Goal: Information Seeking & Learning: Learn about a topic

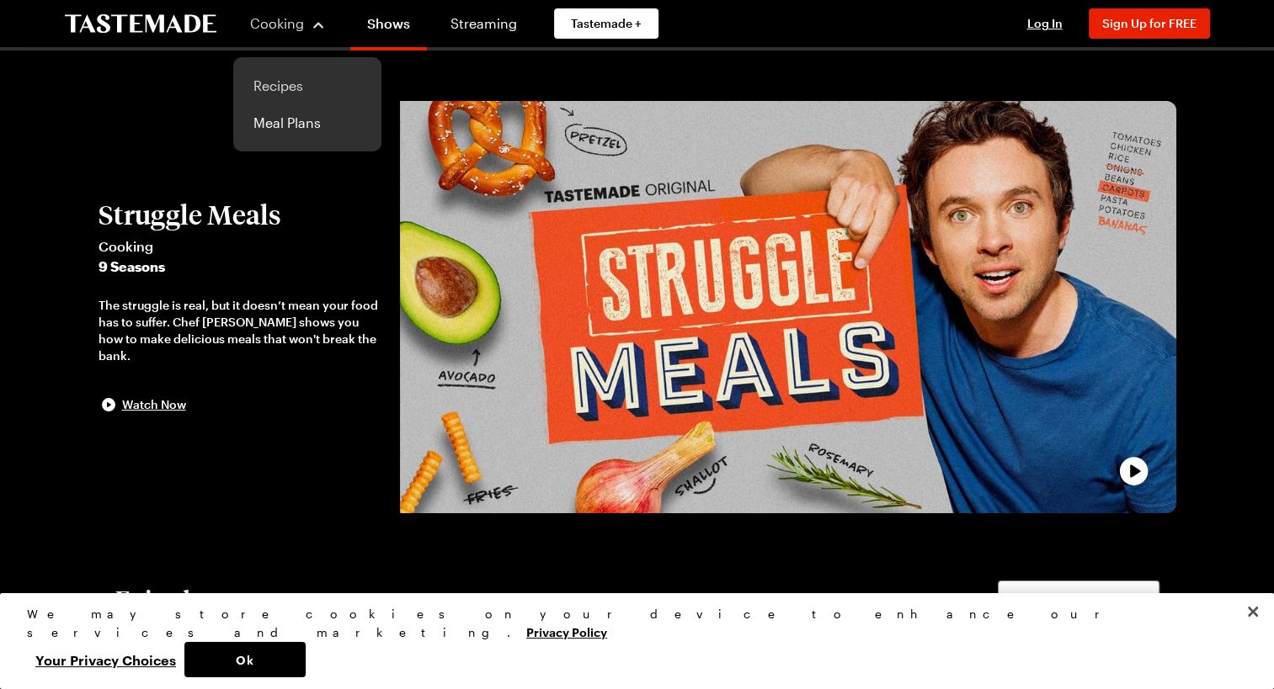
click at [283, 86] on link "Recipes" at bounding box center [307, 85] width 128 height 37
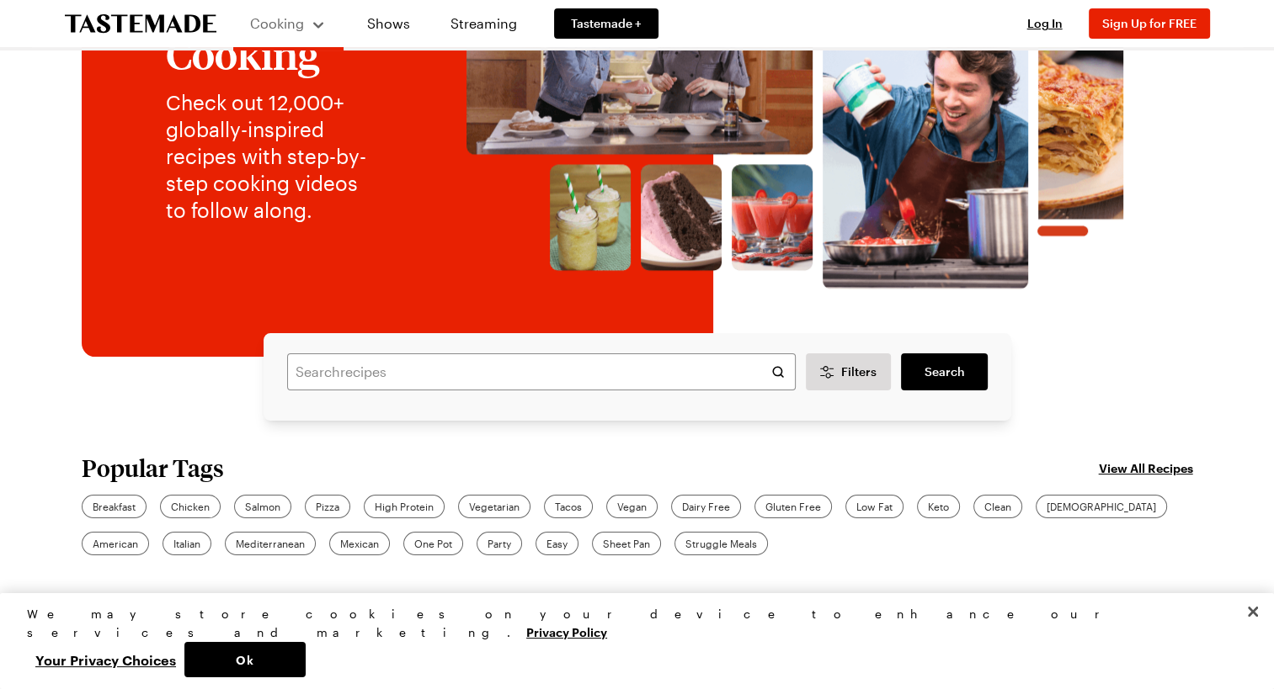
scroll to position [223, 0]
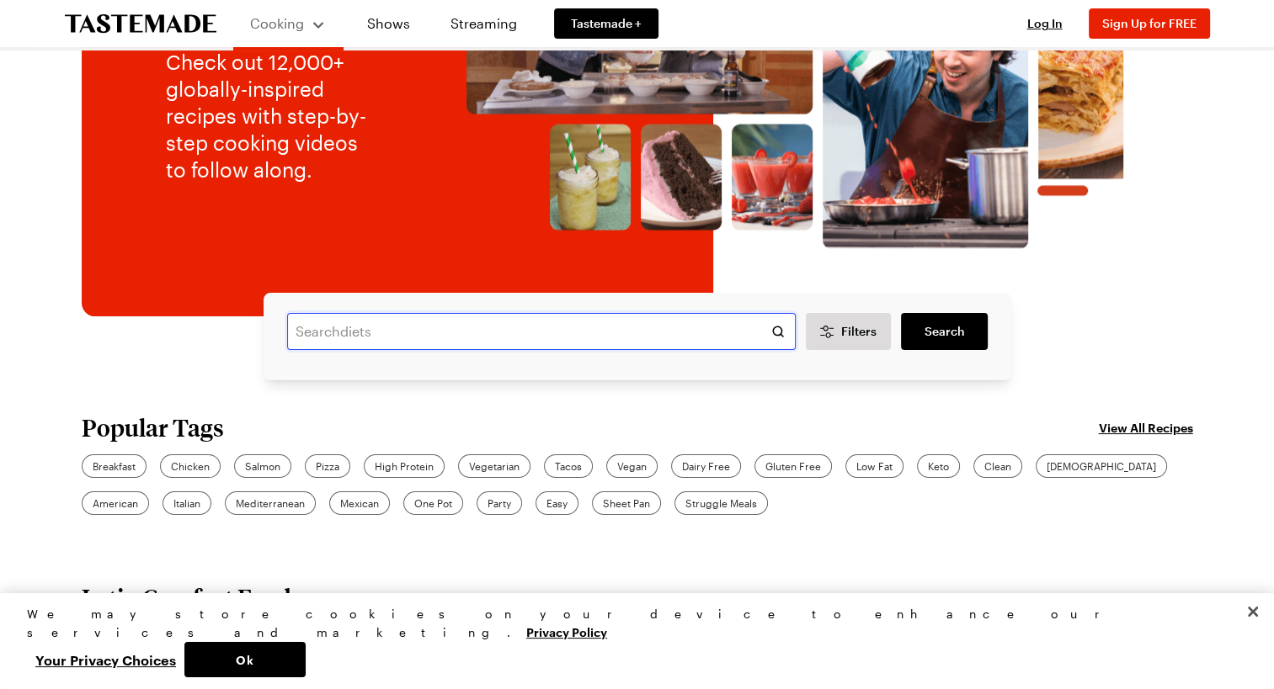
click at [342, 334] on input "text" at bounding box center [541, 331] width 508 height 37
type input "hot chicken"
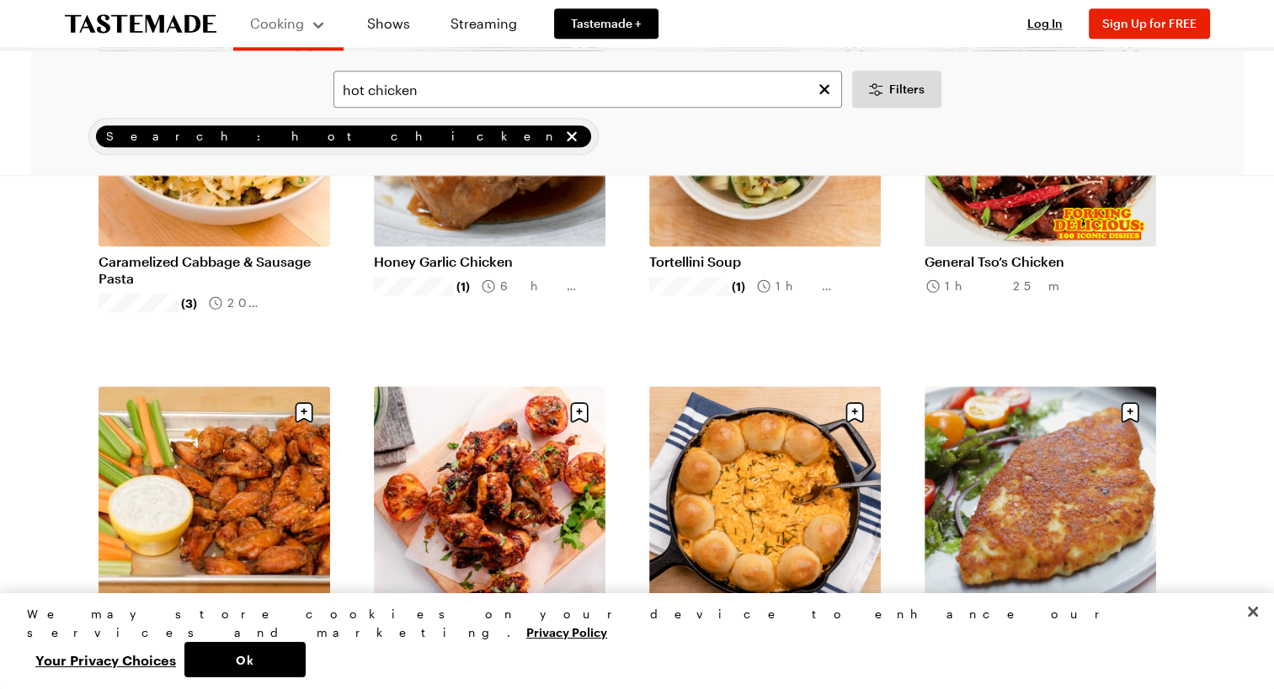
scroll to position [1829, 0]
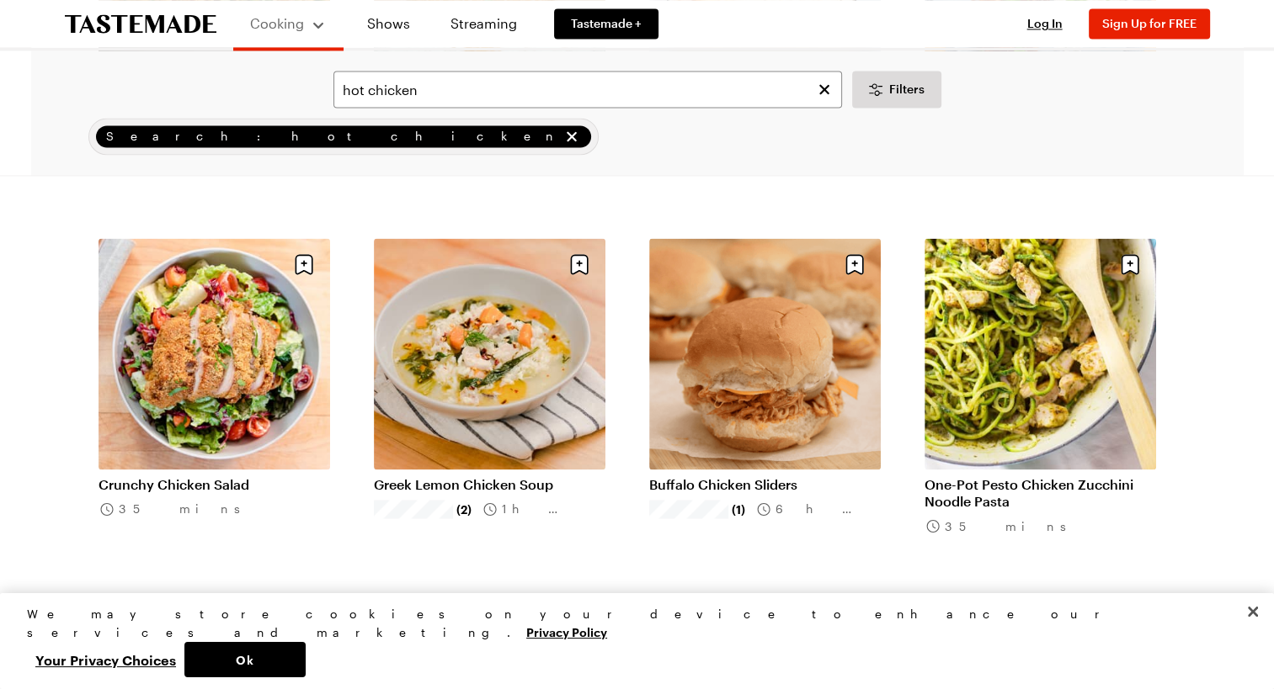
scroll to position [2666, 0]
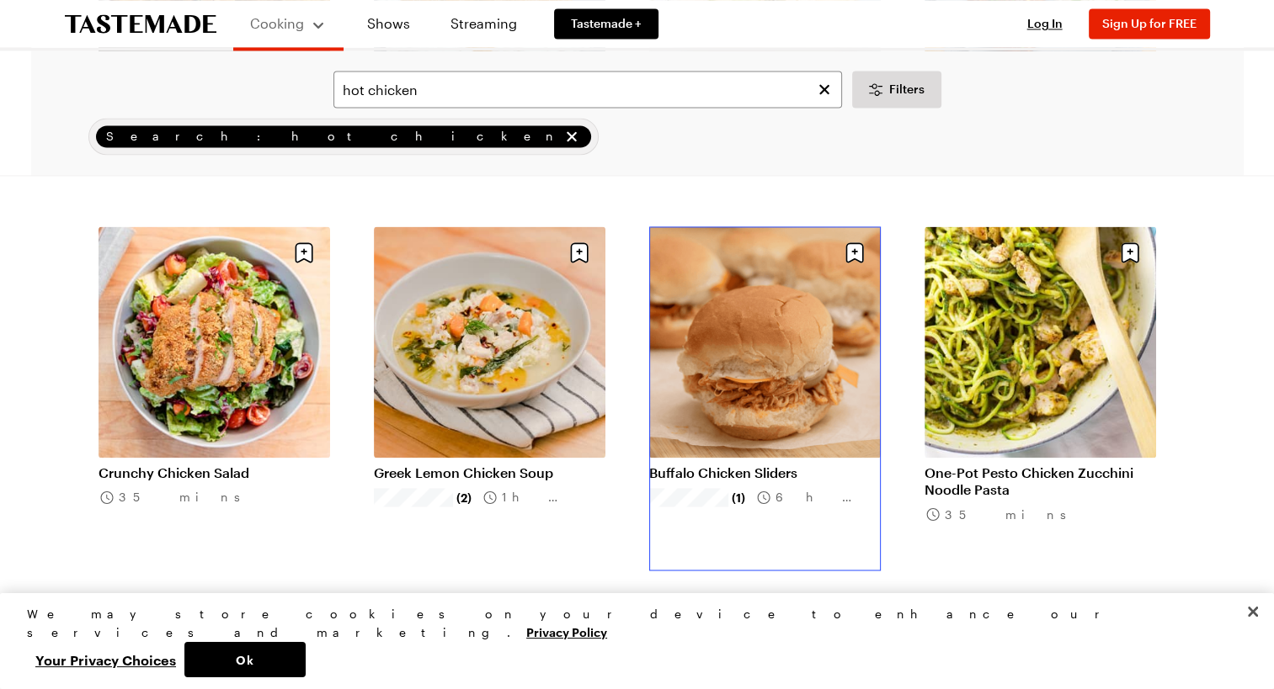
click at [764, 465] on link "Buffalo Chicken Sliders" at bounding box center [765, 473] width 232 height 17
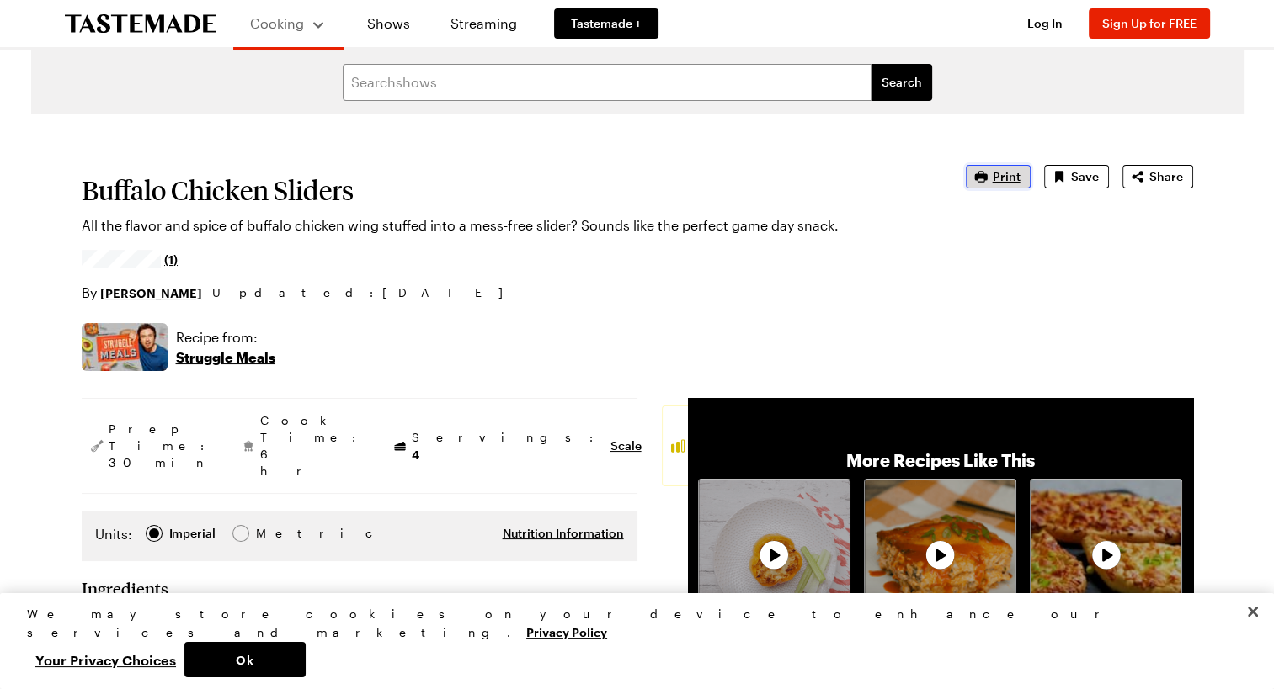
click at [997, 178] on span "Print" at bounding box center [1007, 176] width 28 height 17
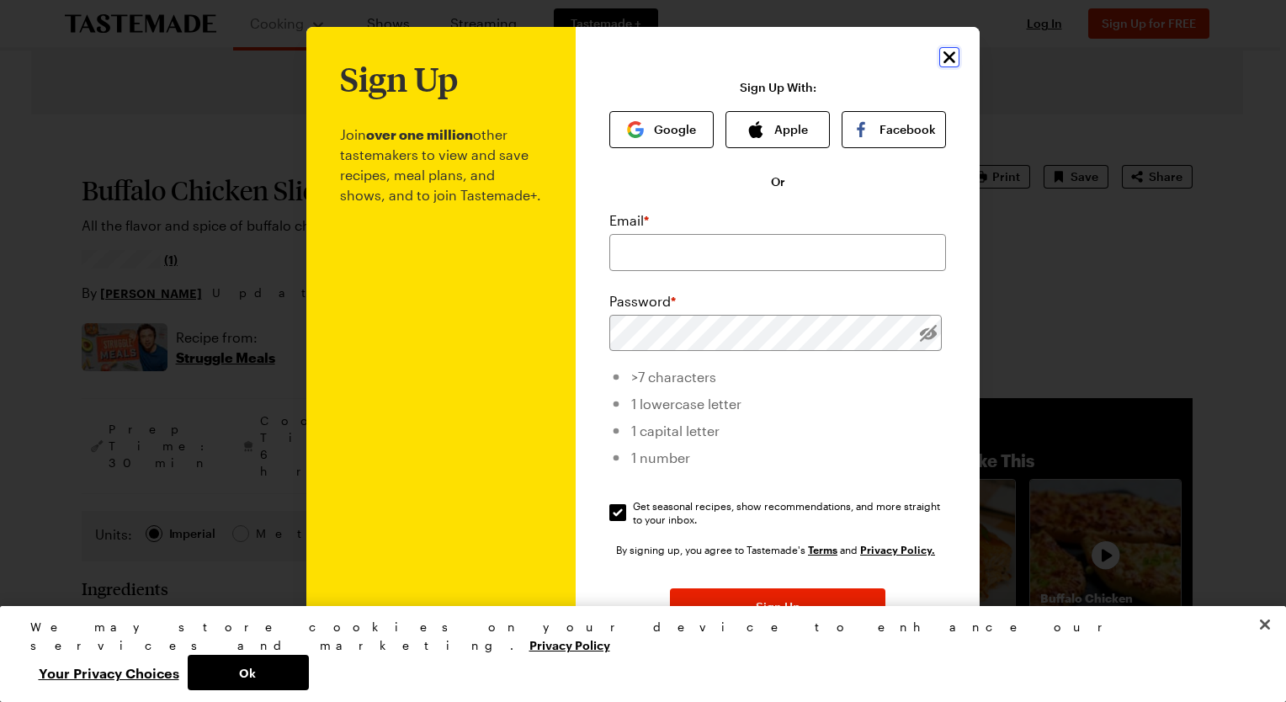
click at [941, 62] on icon "Close" at bounding box center [950, 57] width 20 height 20
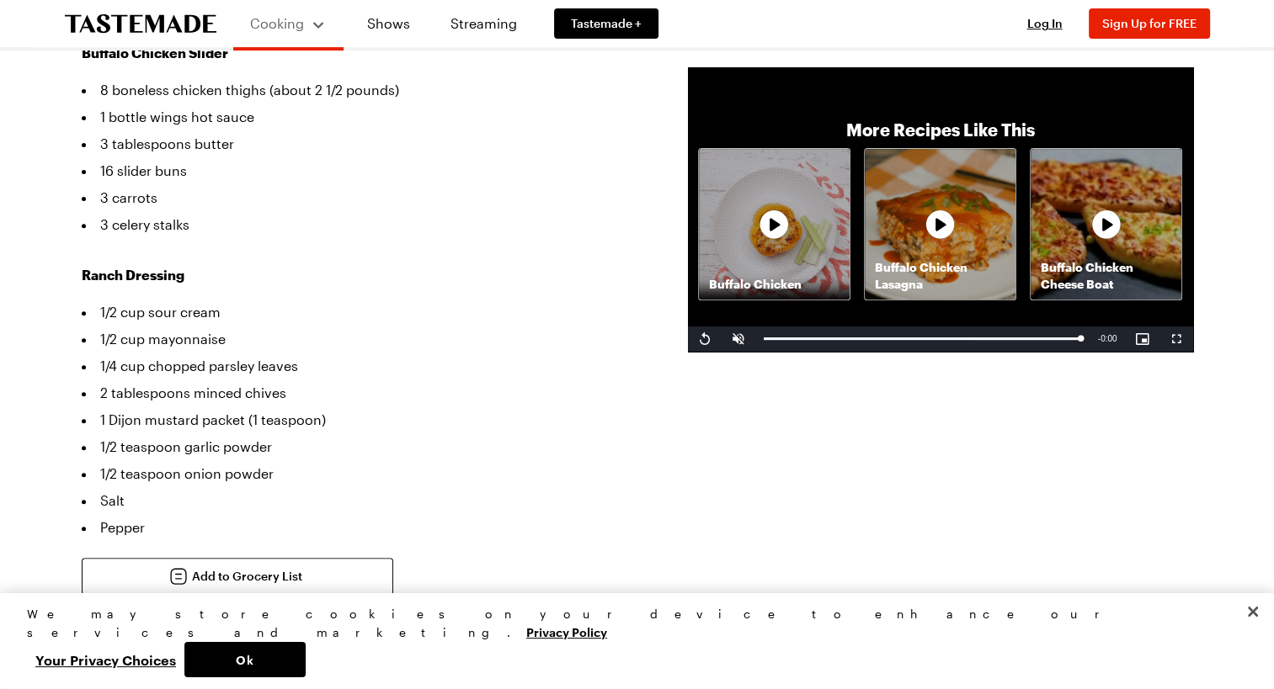
scroll to position [588, 0]
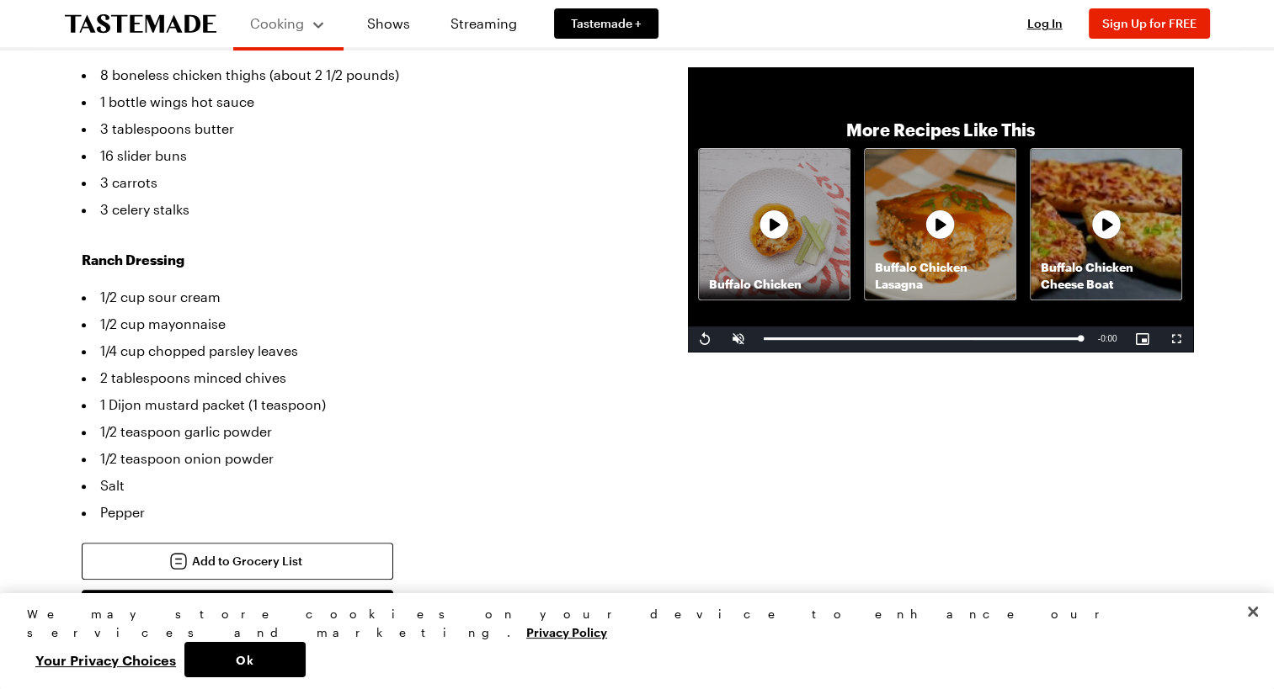
click at [1110, 224] on icon at bounding box center [1106, 225] width 51 height 51
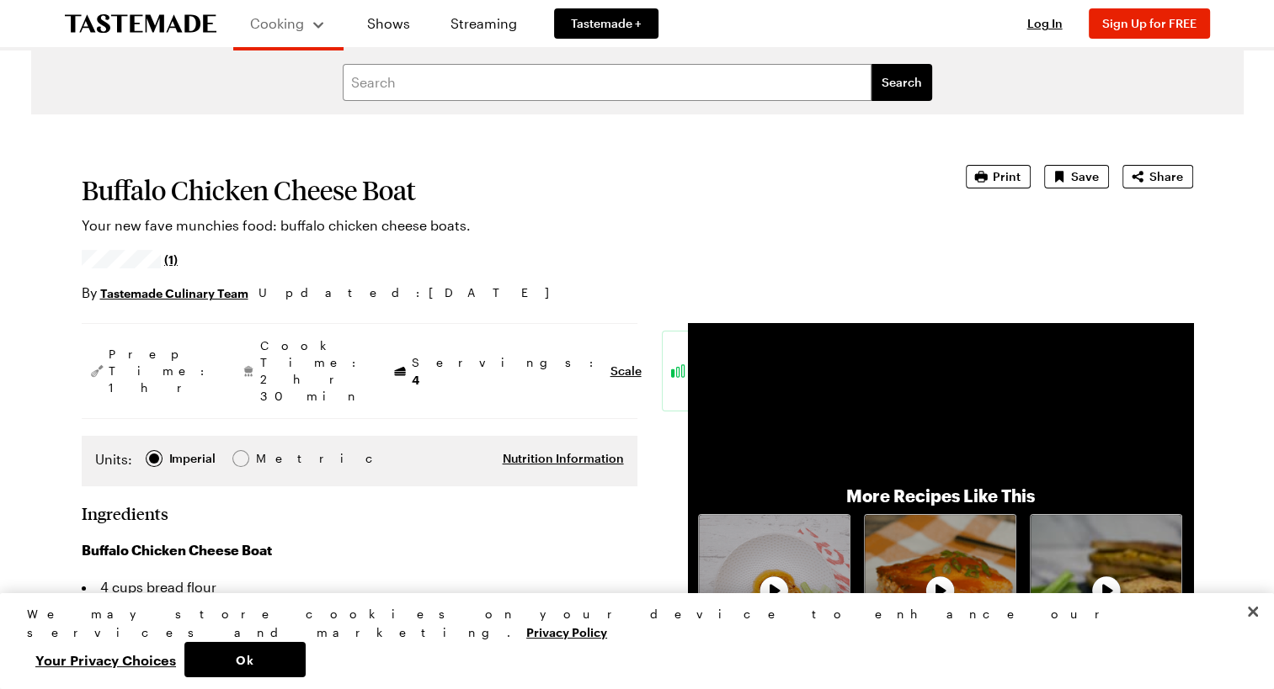
click at [163, 24] on icon "To Tastemade Home Page" at bounding box center [141, 23] width 152 height 19
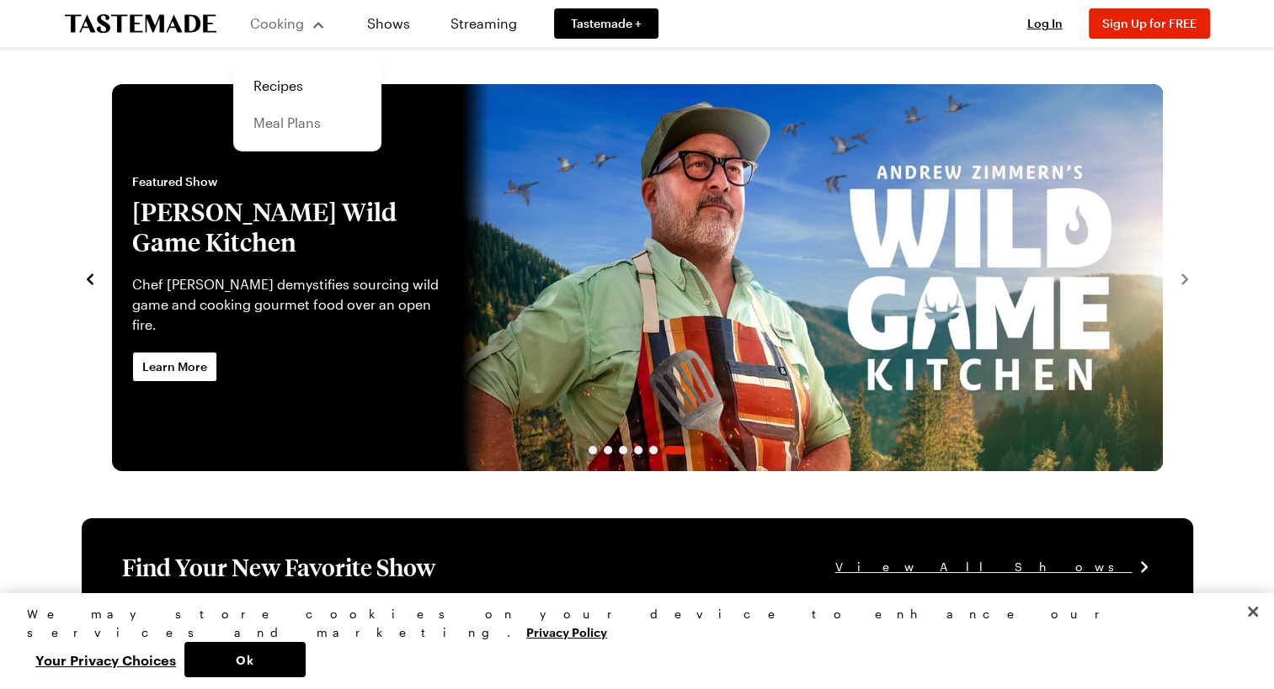
click at [274, 121] on link "Meal Plans" at bounding box center [307, 122] width 128 height 37
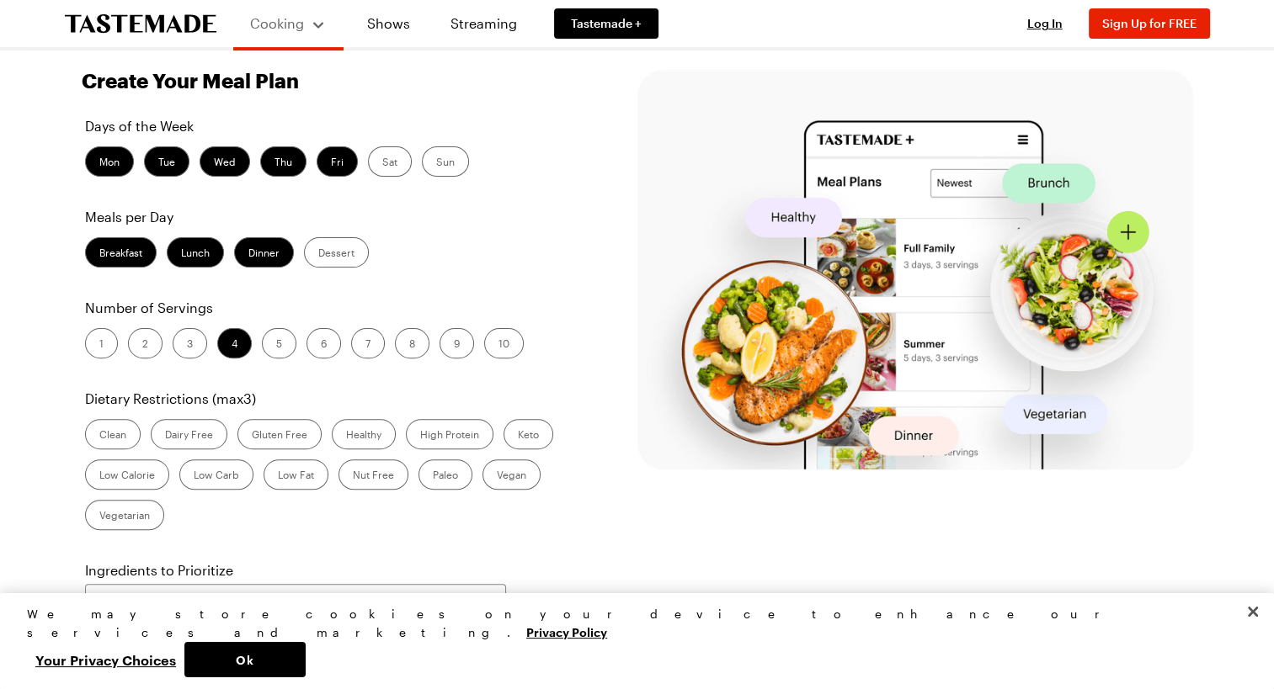
scroll to position [461, 0]
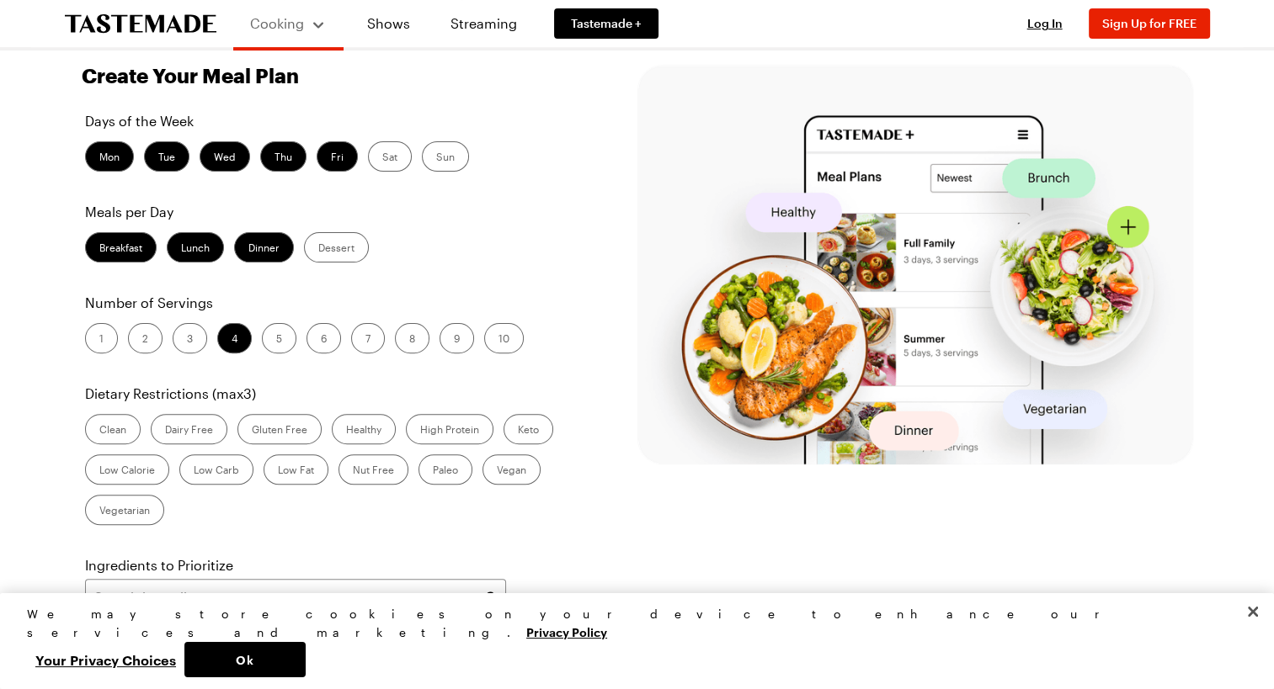
click at [534, 422] on label "Keto" at bounding box center [528, 429] width 50 height 30
click at [518, 431] on input "Keto" at bounding box center [518, 431] width 0 height 0
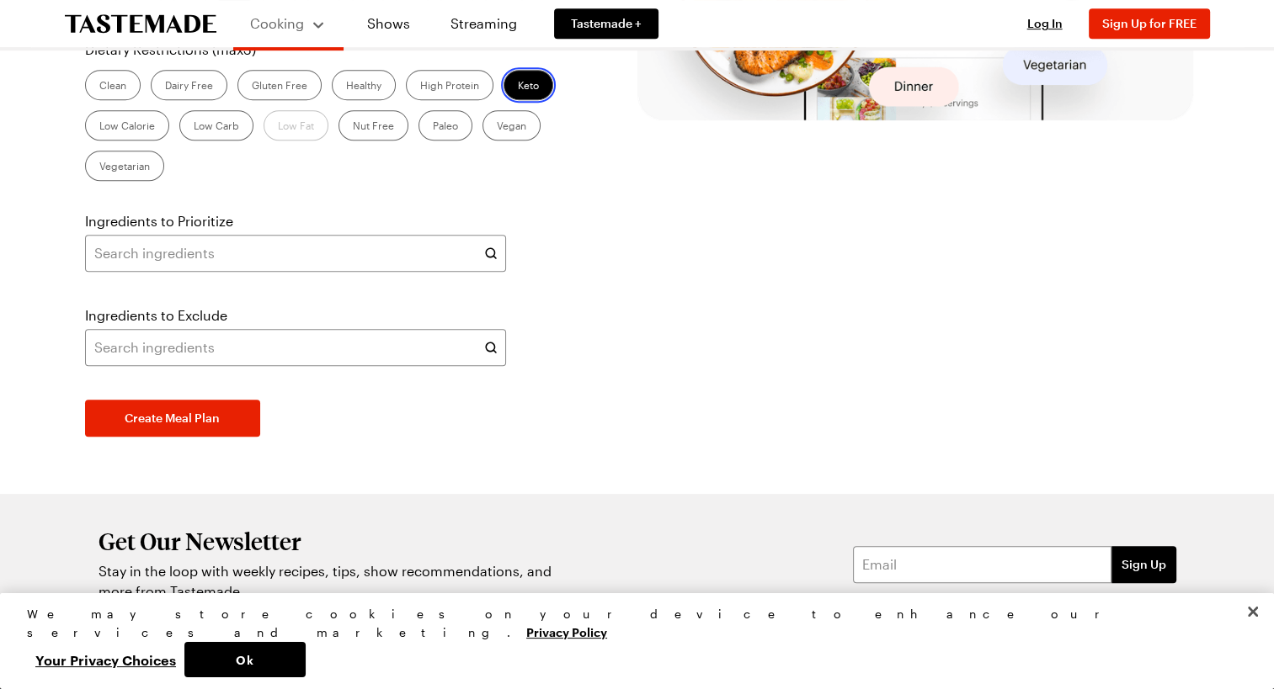
scroll to position [829, 0]
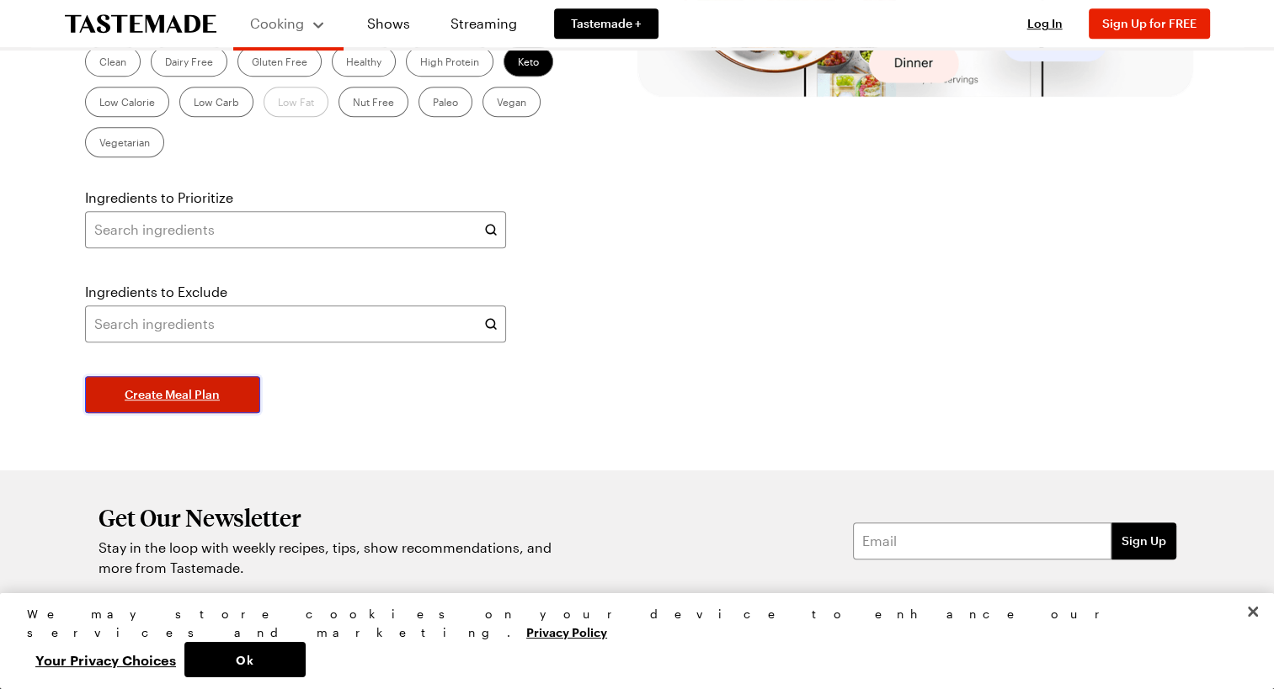
click at [192, 402] on button "Create Meal Plan" at bounding box center [172, 394] width 175 height 37
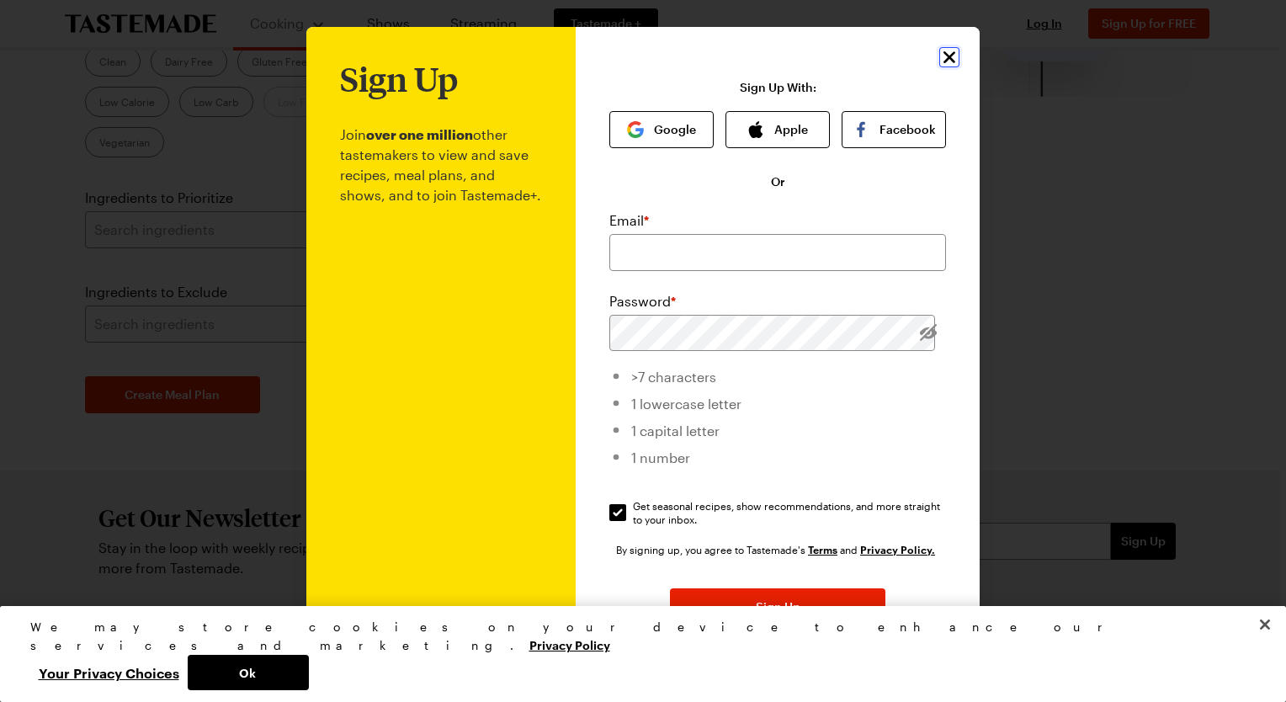
click at [946, 56] on icon "Close" at bounding box center [950, 57] width 20 height 20
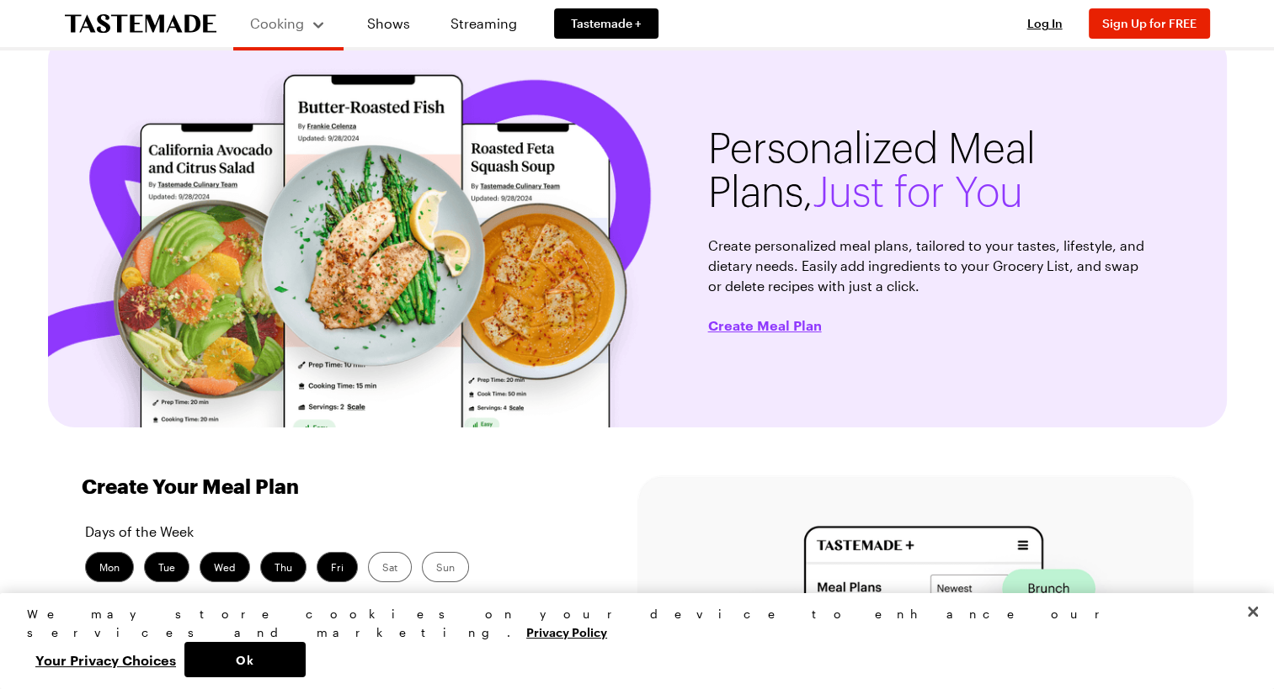
scroll to position [0, 0]
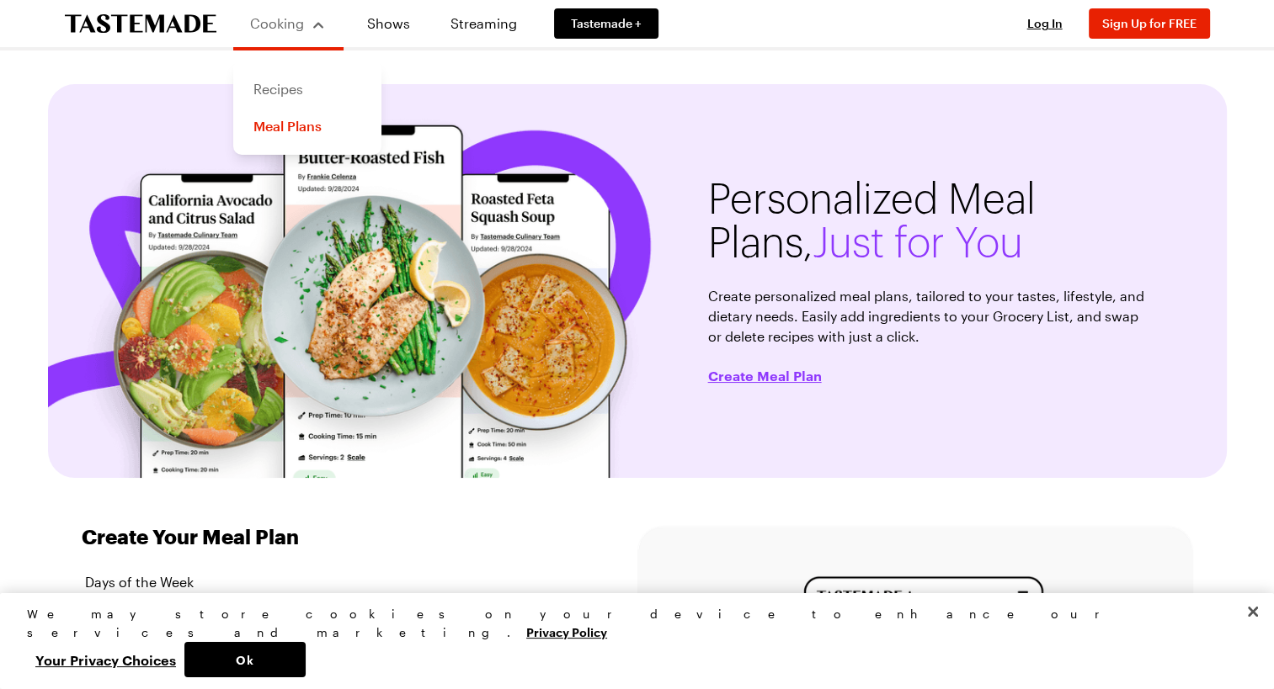
click at [306, 92] on link "Recipes" at bounding box center [307, 89] width 128 height 37
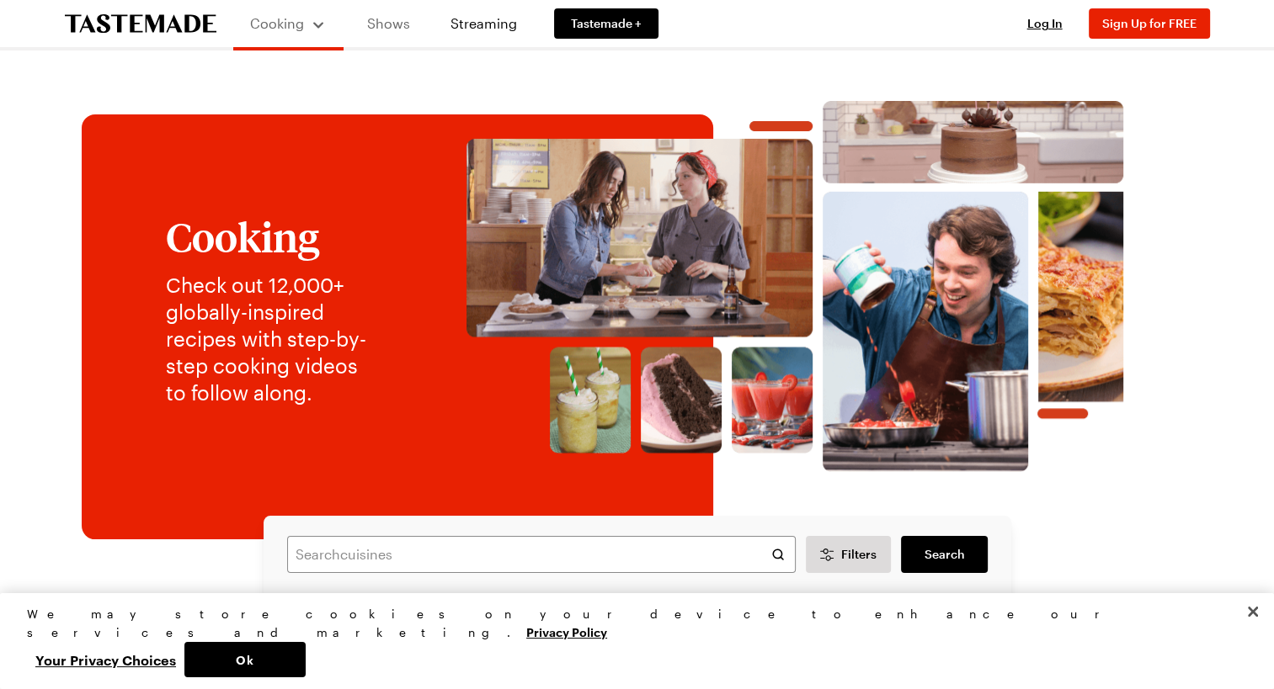
click at [397, 25] on link "Shows" at bounding box center [388, 23] width 77 height 47
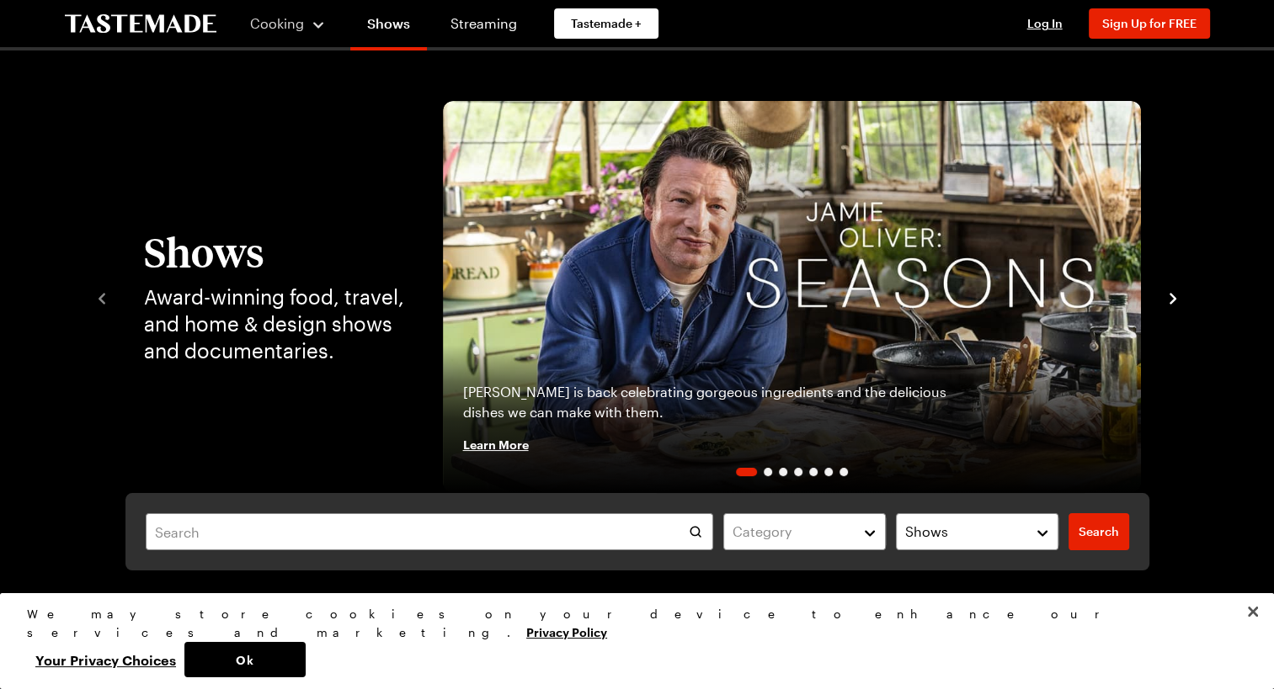
click at [1165, 300] on icon "navigate to next item" at bounding box center [1172, 298] width 17 height 17
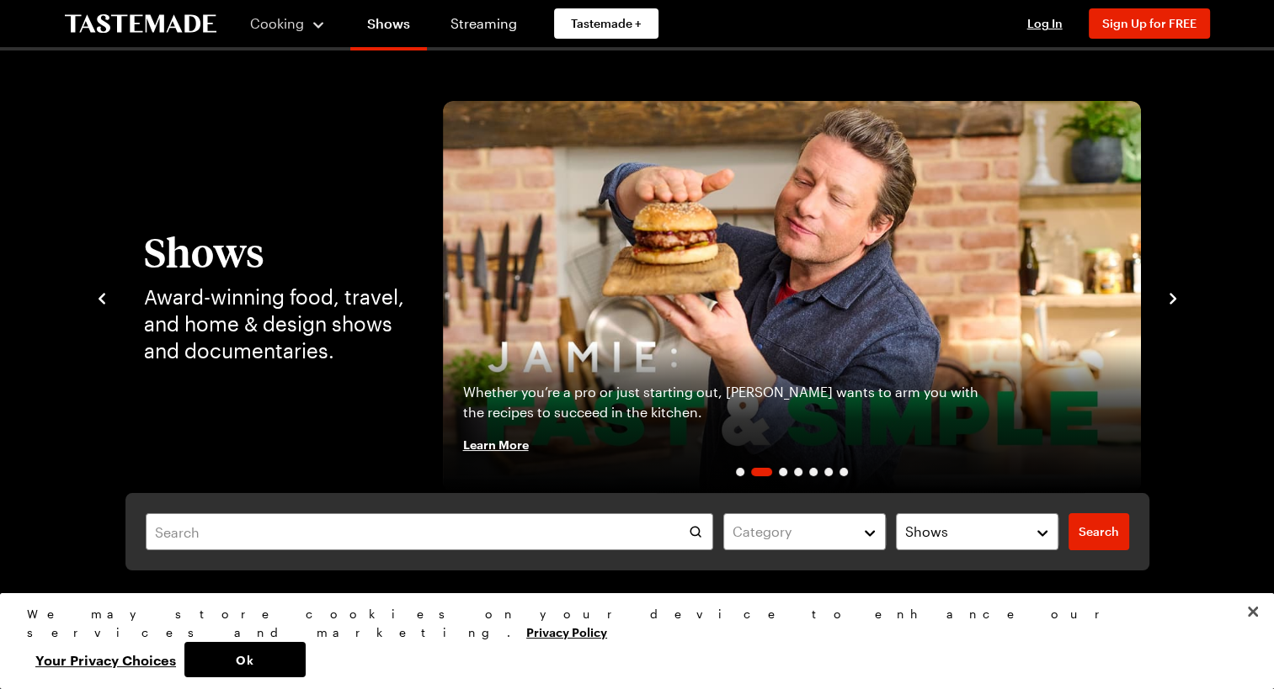
click at [1165, 300] on icon "navigate to next item" at bounding box center [1172, 298] width 17 height 17
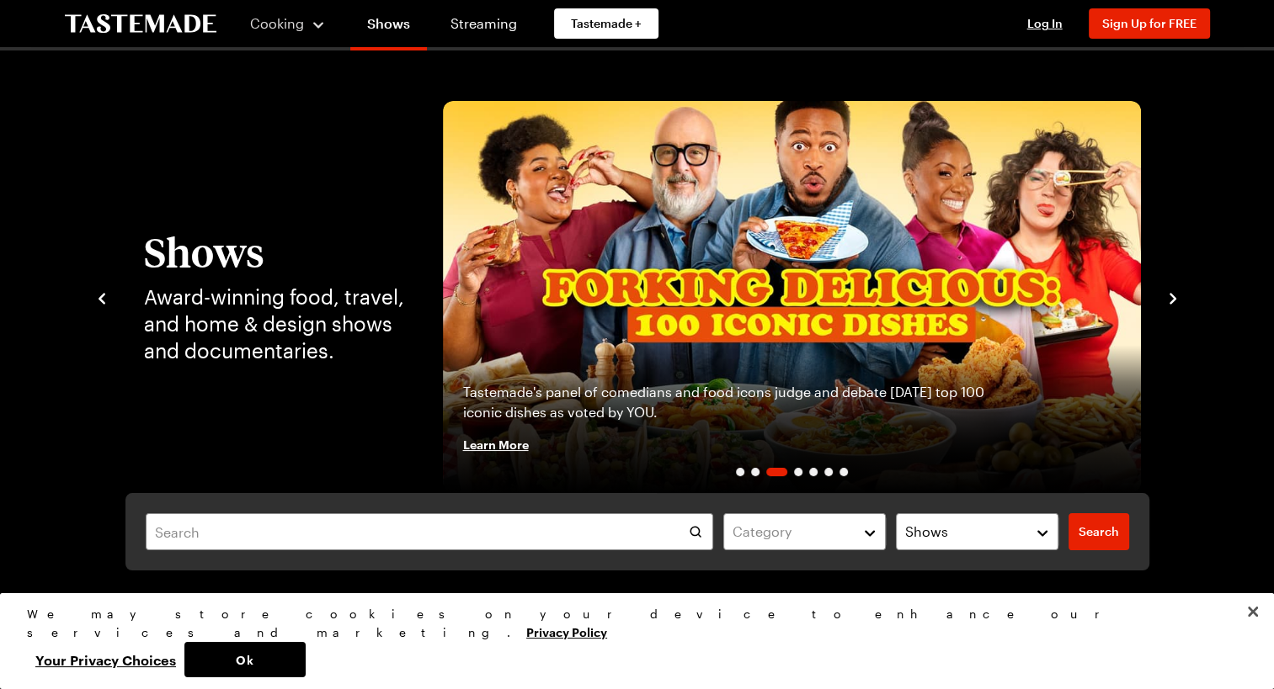
click at [1165, 300] on icon "navigate to next item" at bounding box center [1172, 298] width 17 height 17
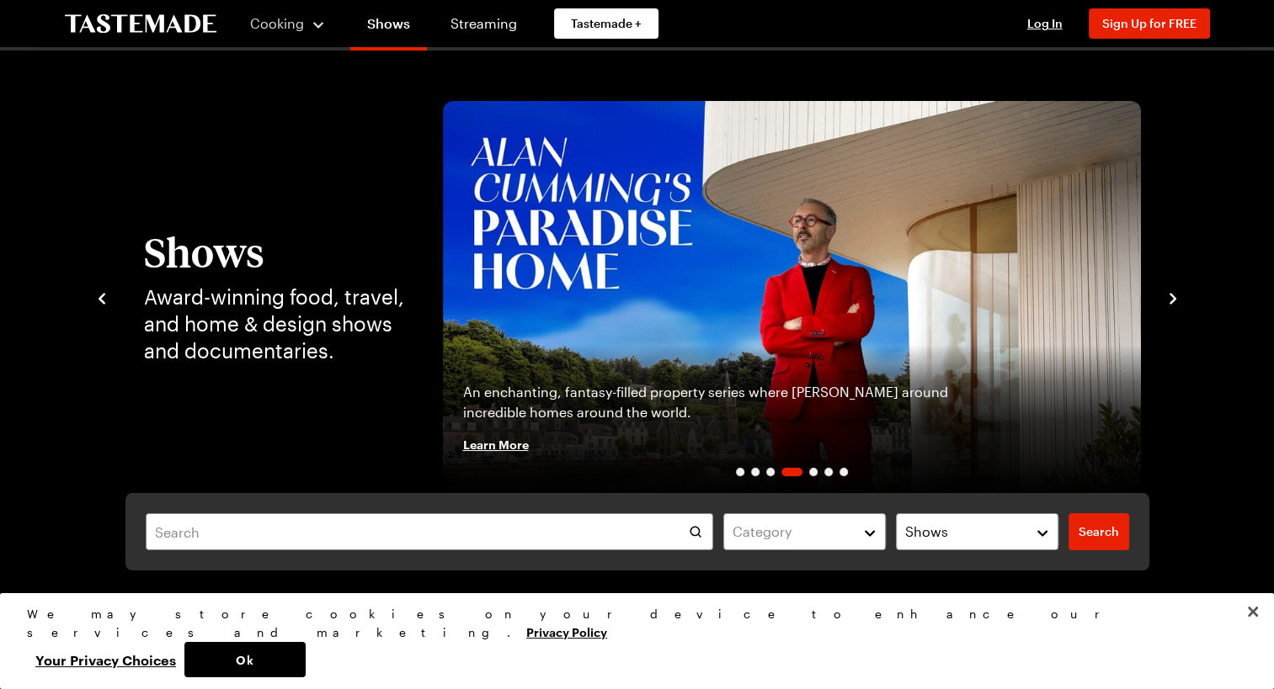
click at [1165, 300] on icon "navigate to next item" at bounding box center [1172, 298] width 17 height 17
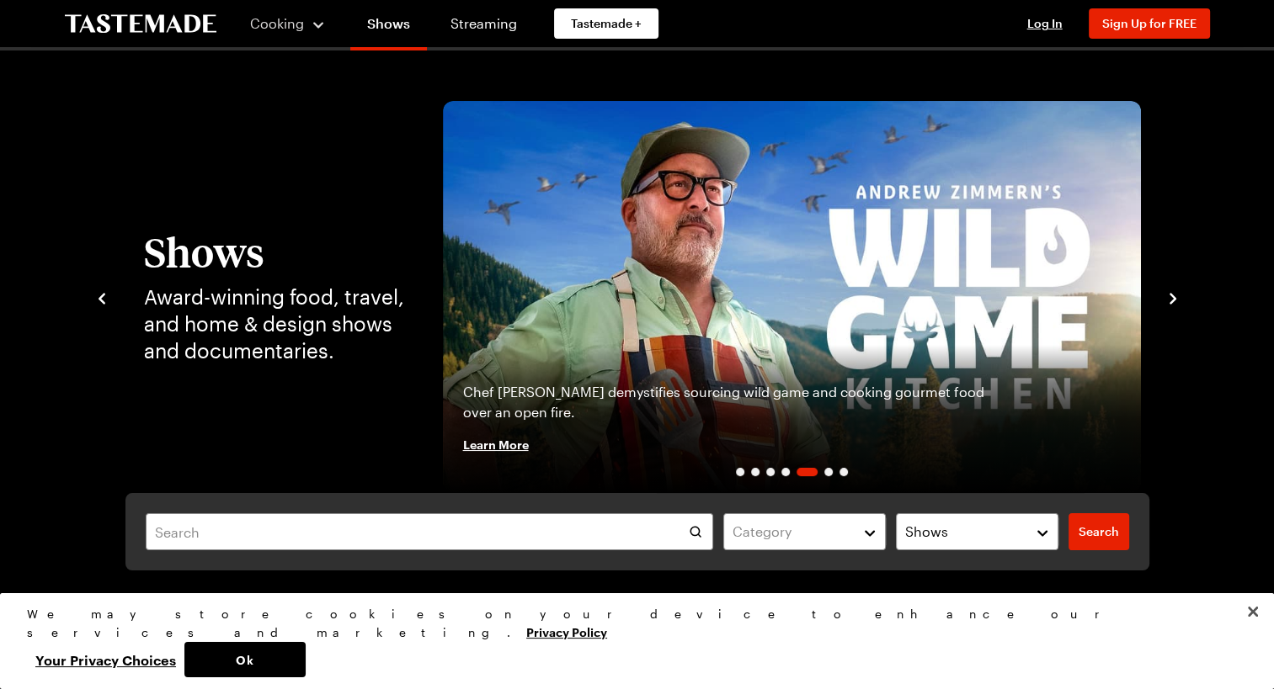
click at [1165, 300] on icon "navigate to next item" at bounding box center [1172, 298] width 17 height 17
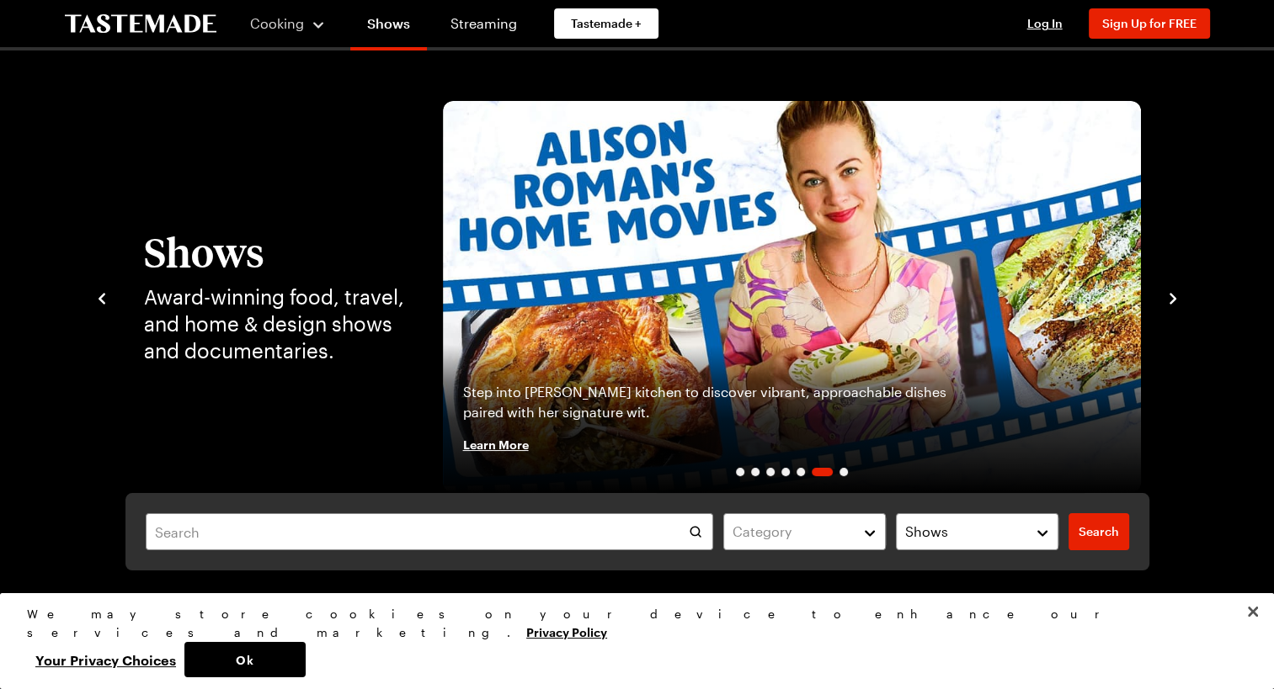
click at [1165, 300] on icon "navigate to next item" at bounding box center [1172, 298] width 17 height 17
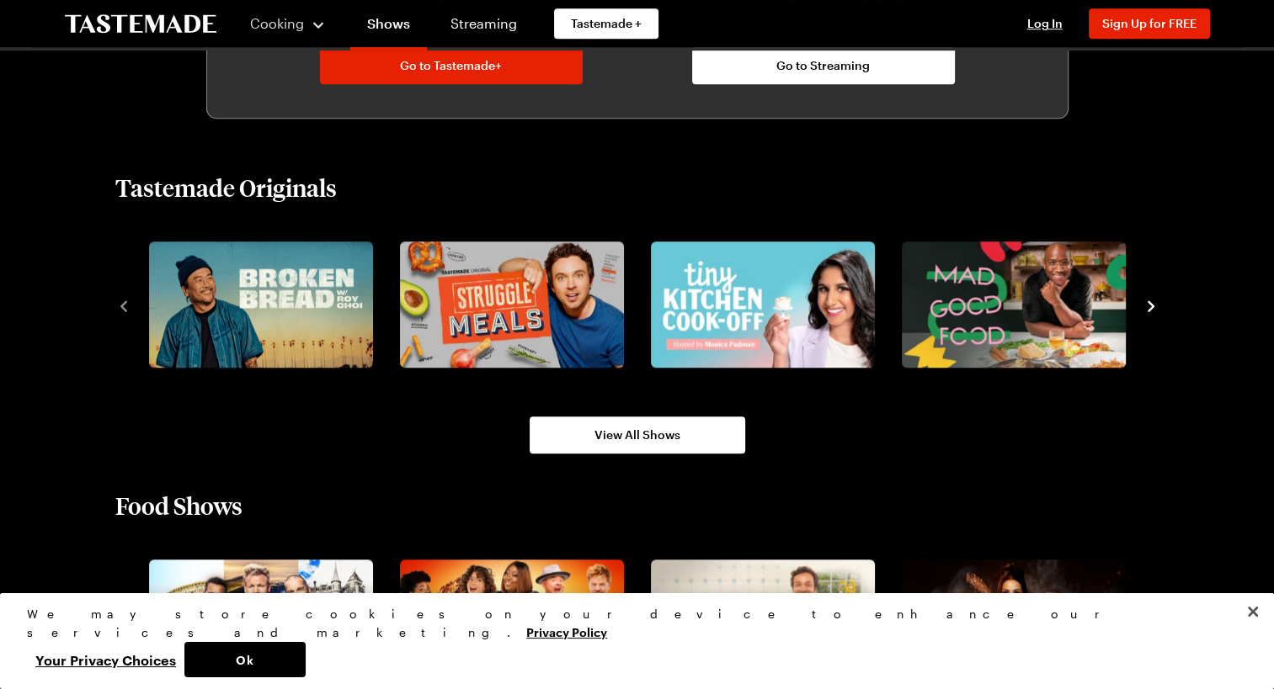
scroll to position [1126, 0]
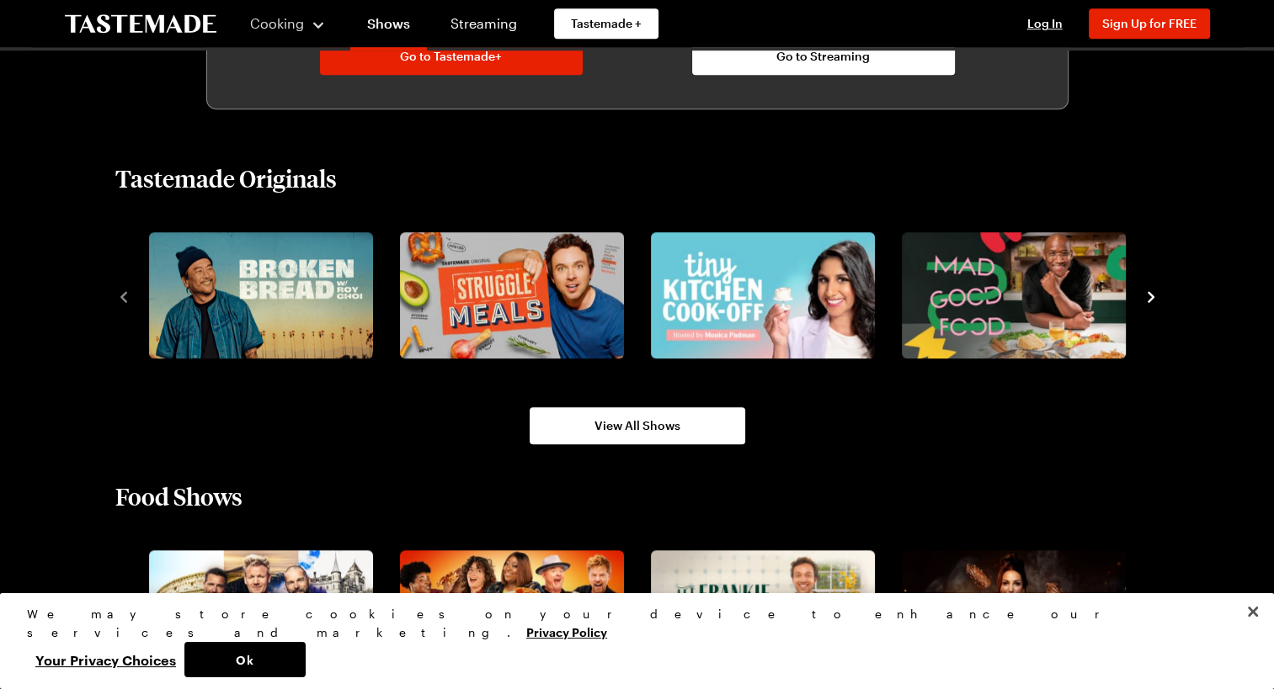
click at [1152, 295] on icon "navigate to next item" at bounding box center [1150, 296] width 7 height 11
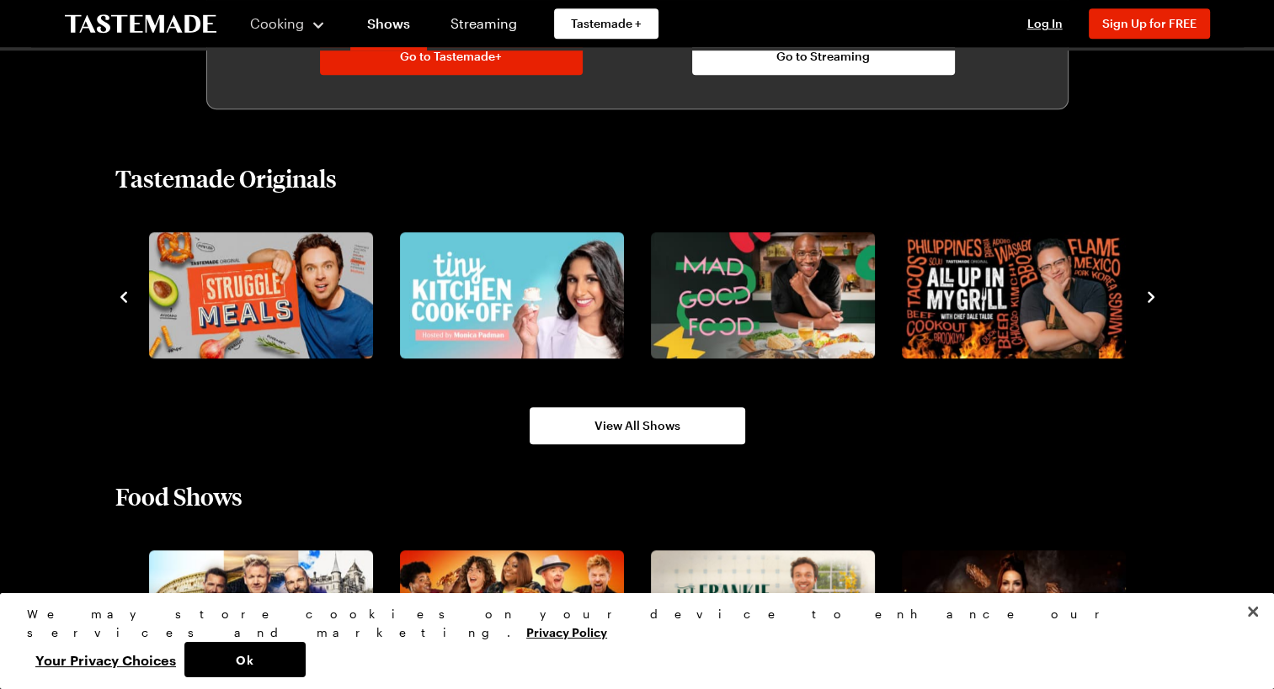
click at [1152, 295] on icon "navigate to next item" at bounding box center [1150, 296] width 7 height 11
